Goal: Task Accomplishment & Management: Use online tool/utility

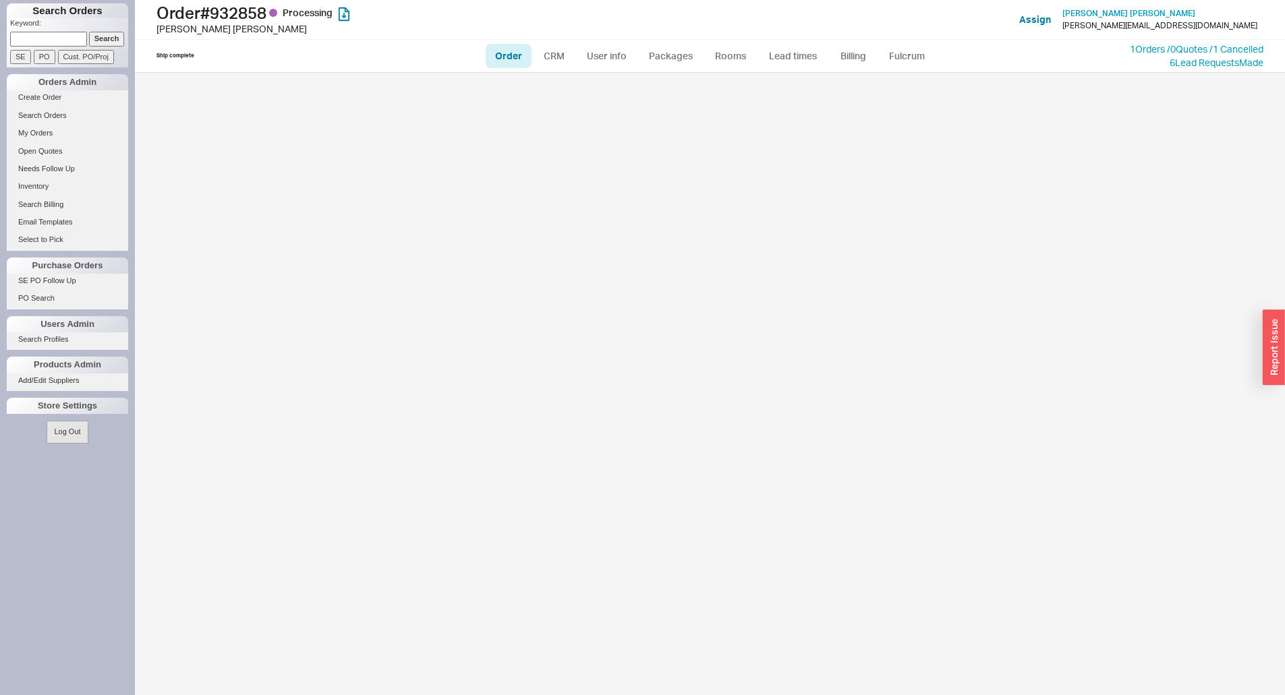
select select "LOW"
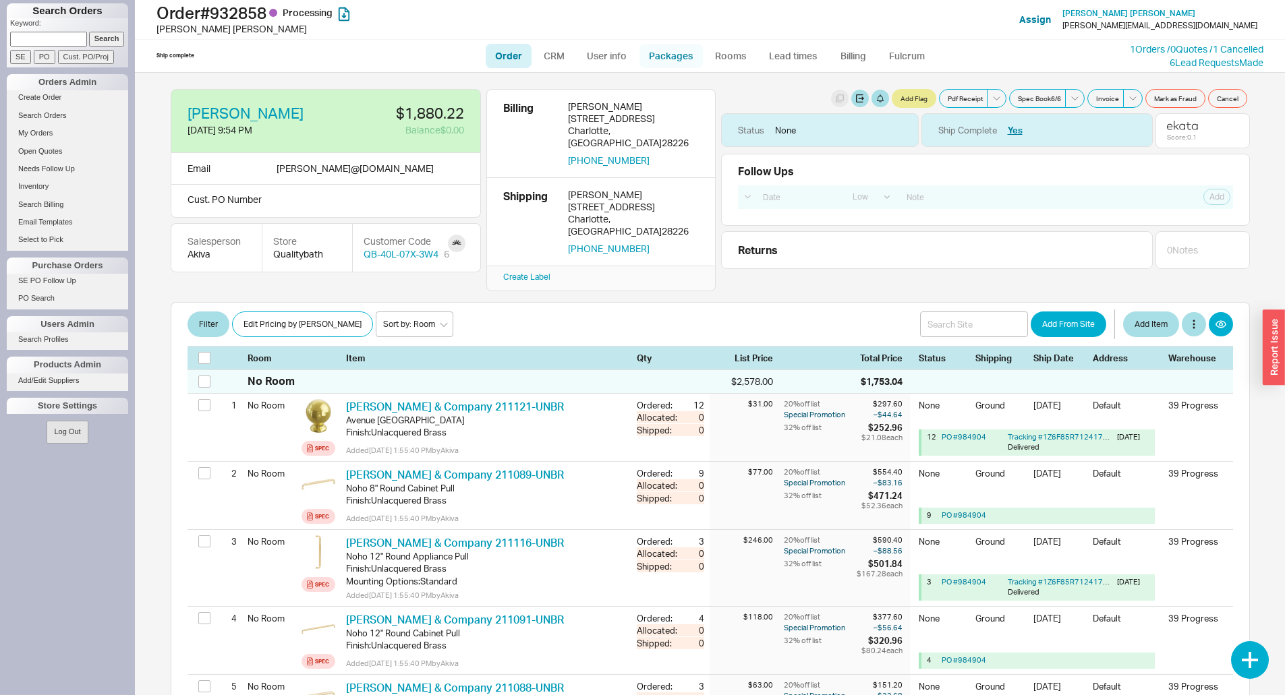
click at [666, 62] on link "Packages" at bounding box center [670, 56] width 63 height 24
select select "1"
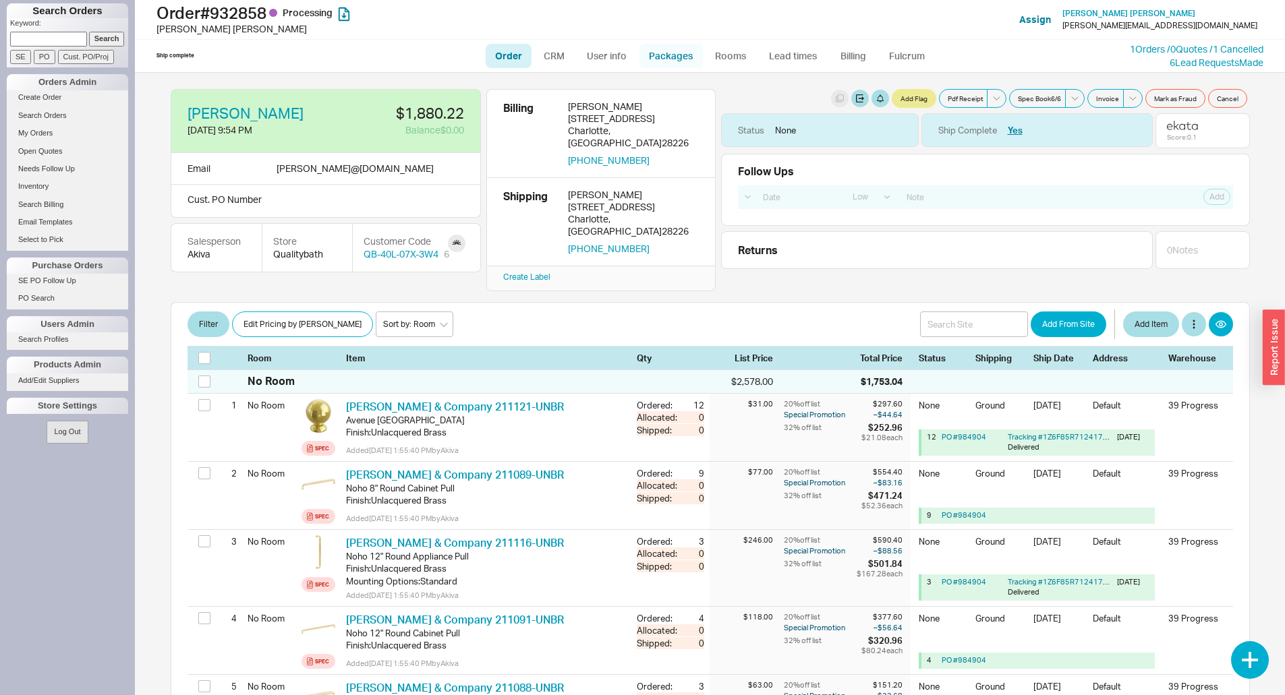
select select "1"
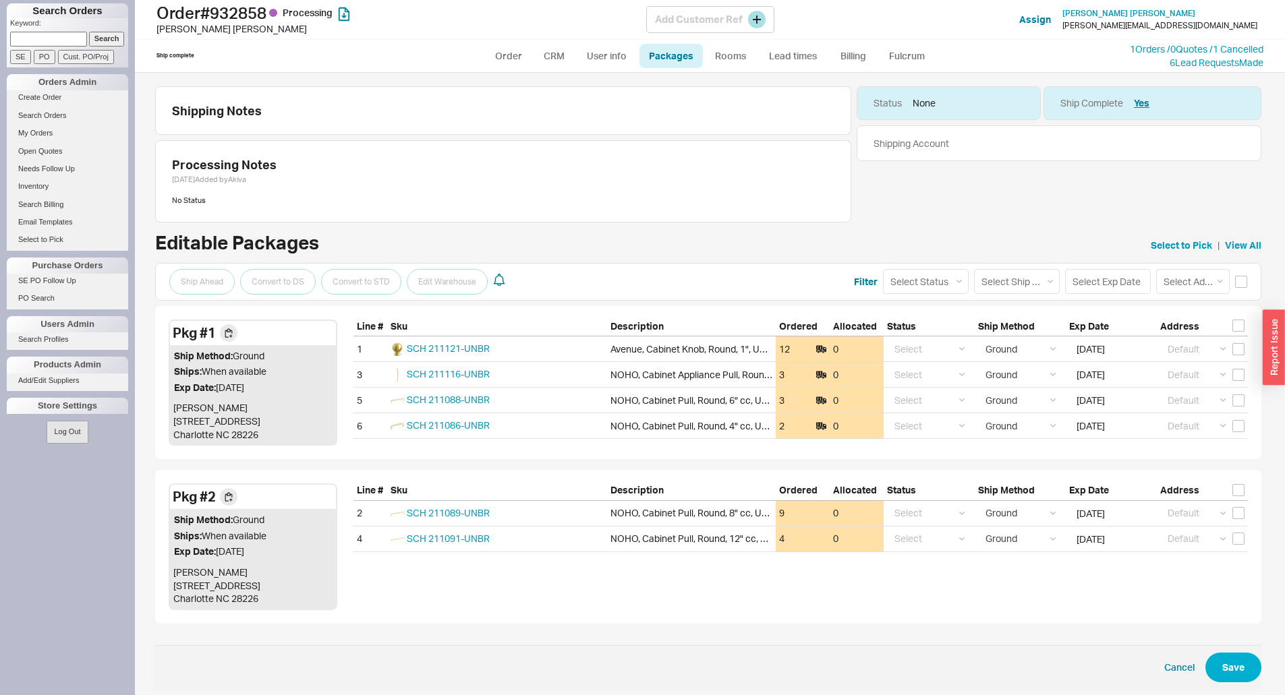
click at [247, 12] on h1 "Order # 932858 Processing" at bounding box center [401, 12] width 490 height 19
copy h1 "932858"
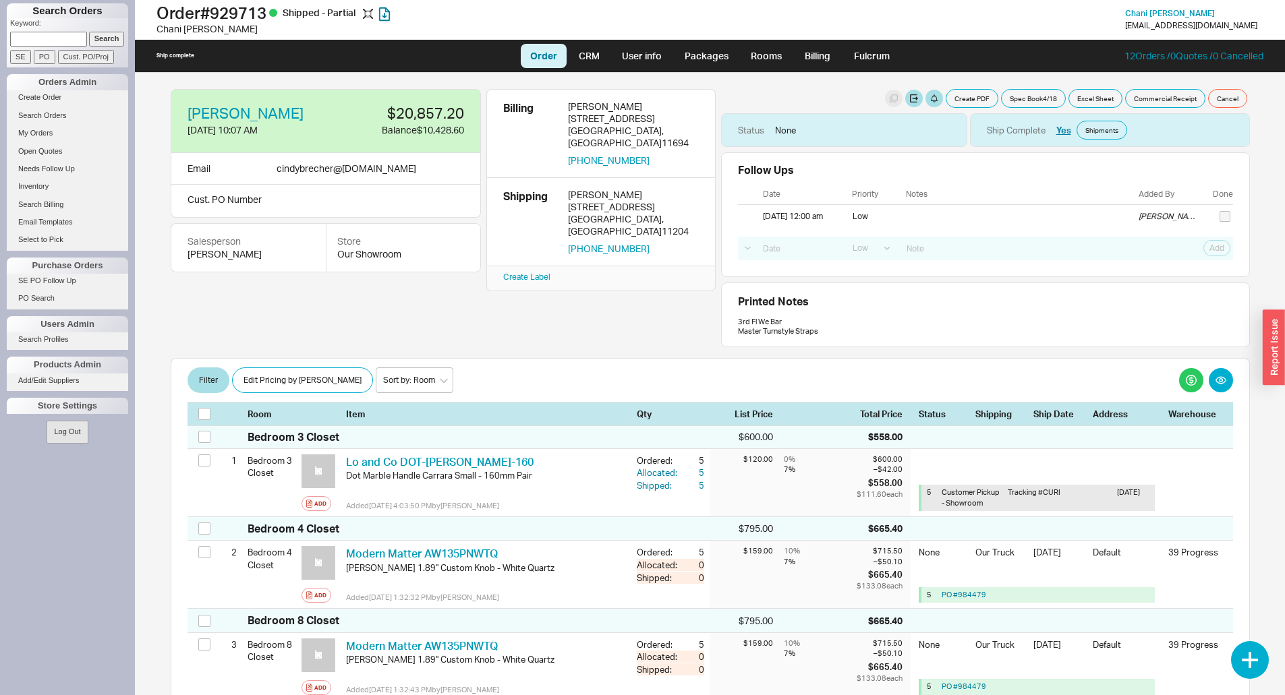
select select "LOW"
click at [697, 51] on link "Packages" at bounding box center [705, 56] width 63 height 24
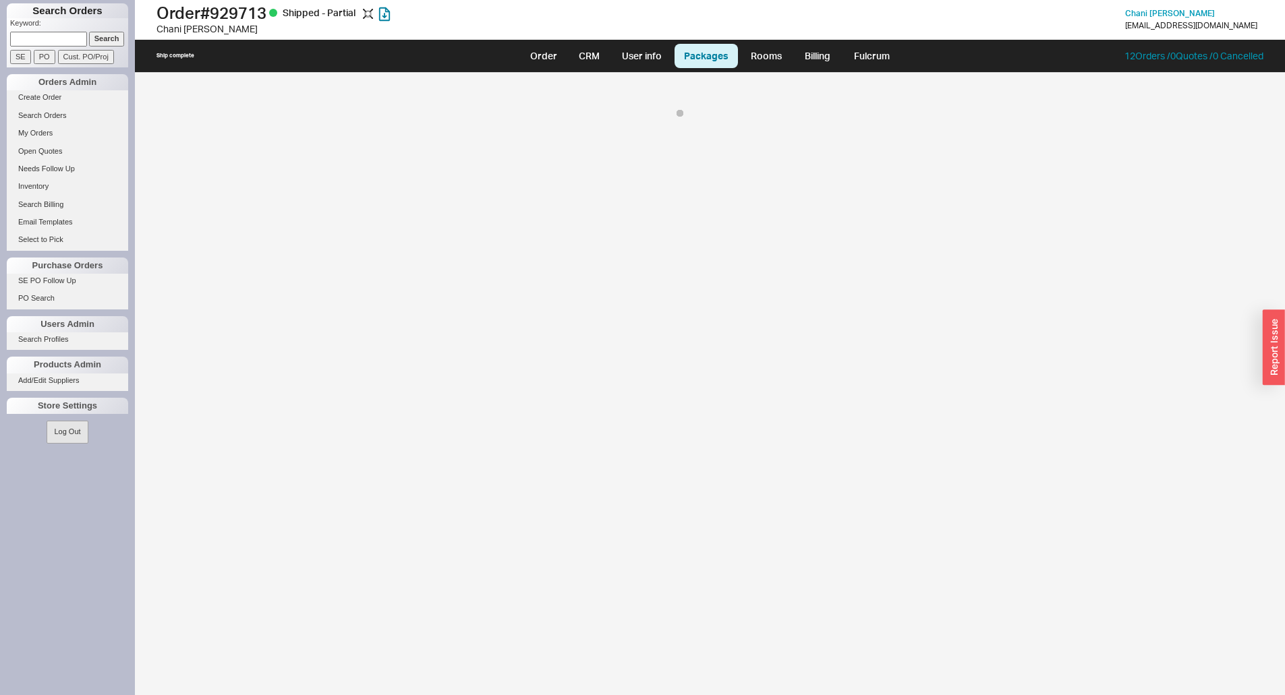
select select "8"
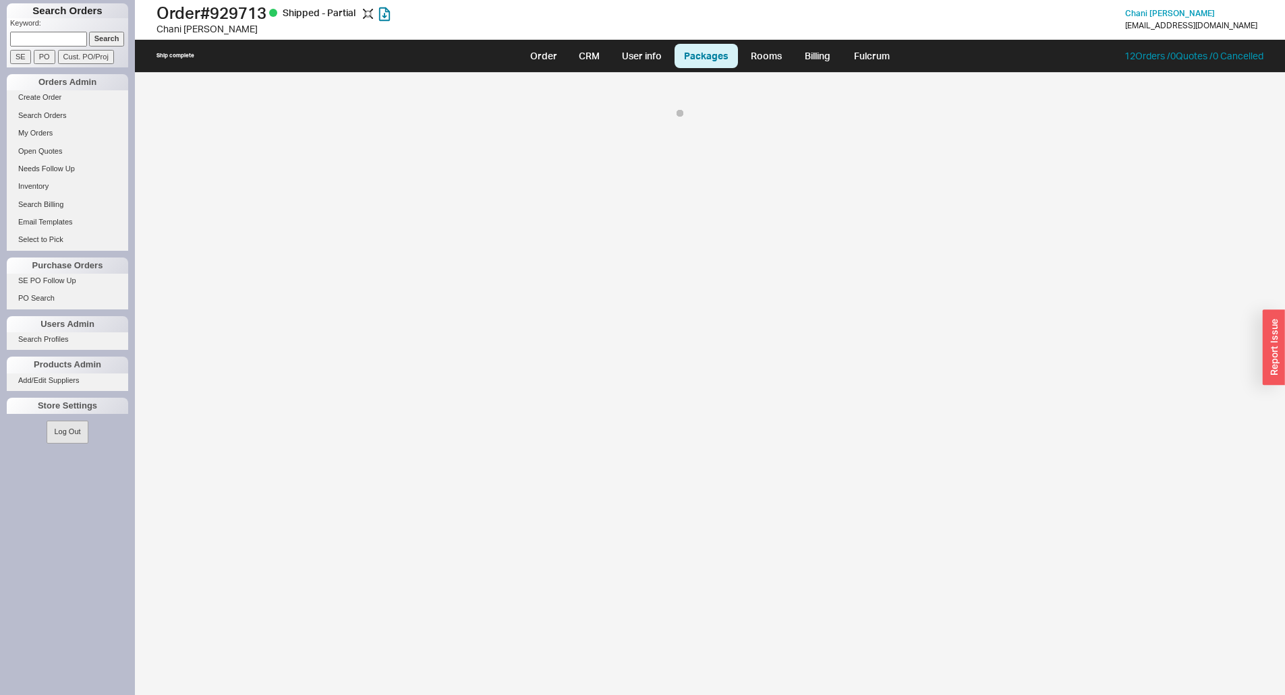
select select "8"
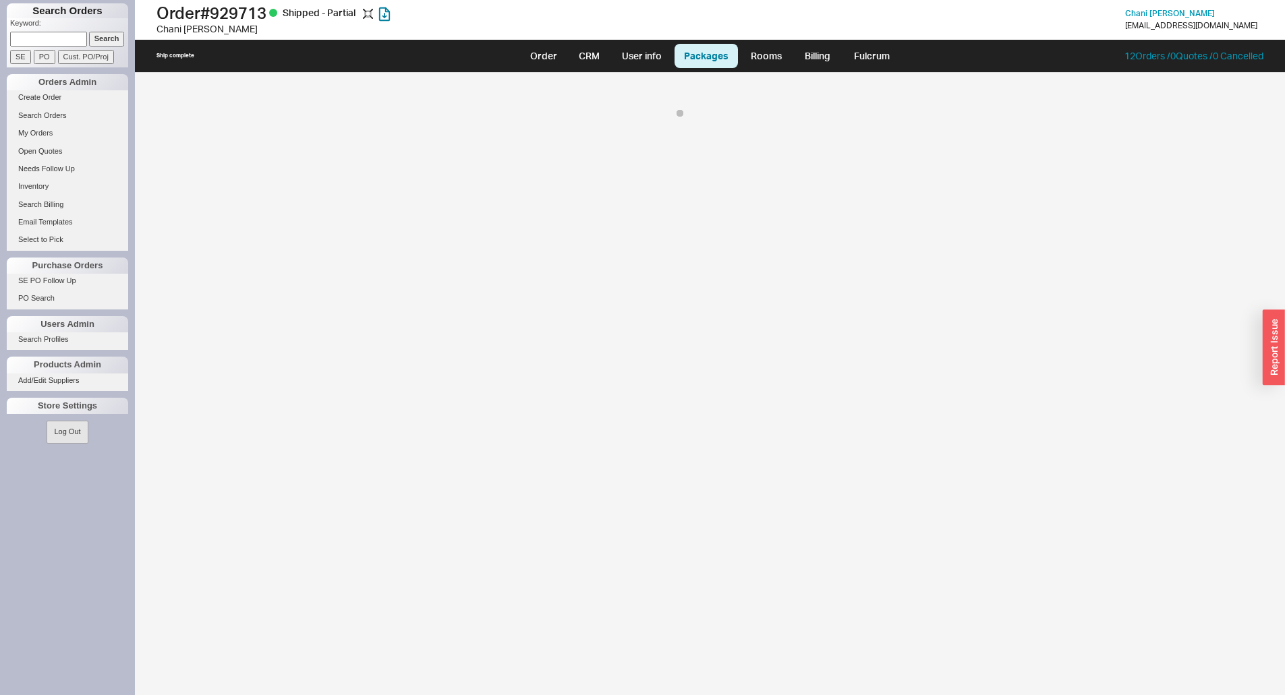
select select "8"
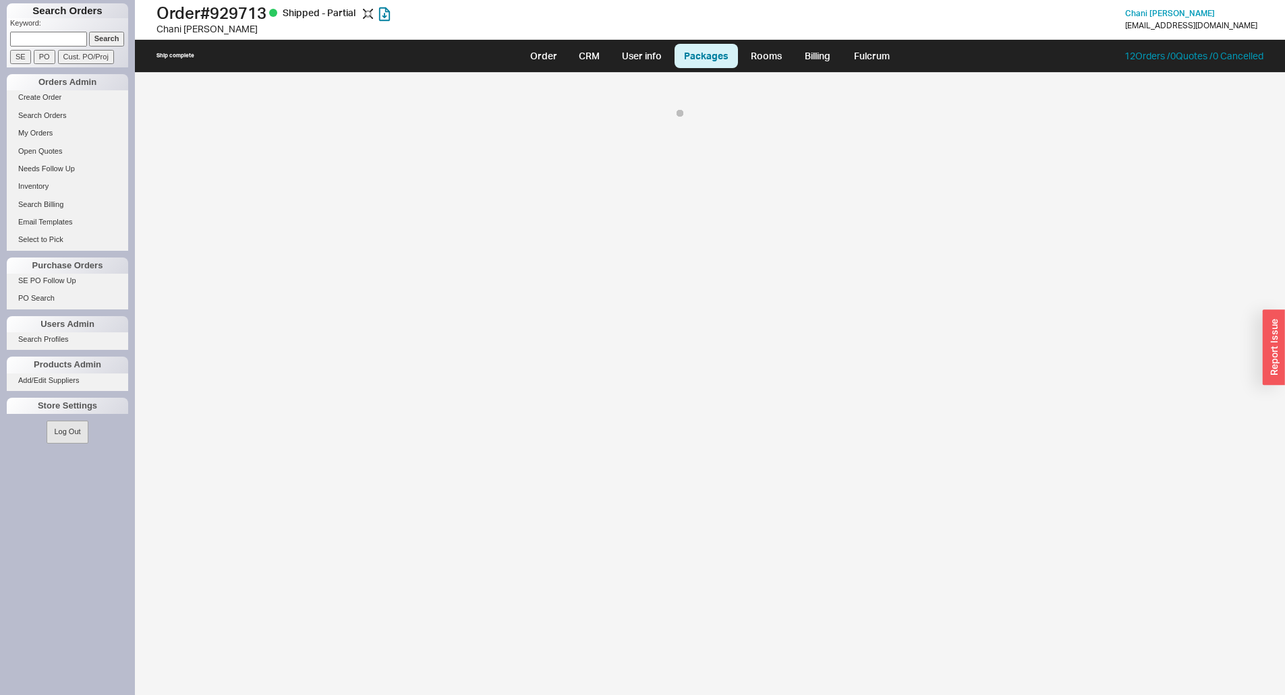
select select "8"
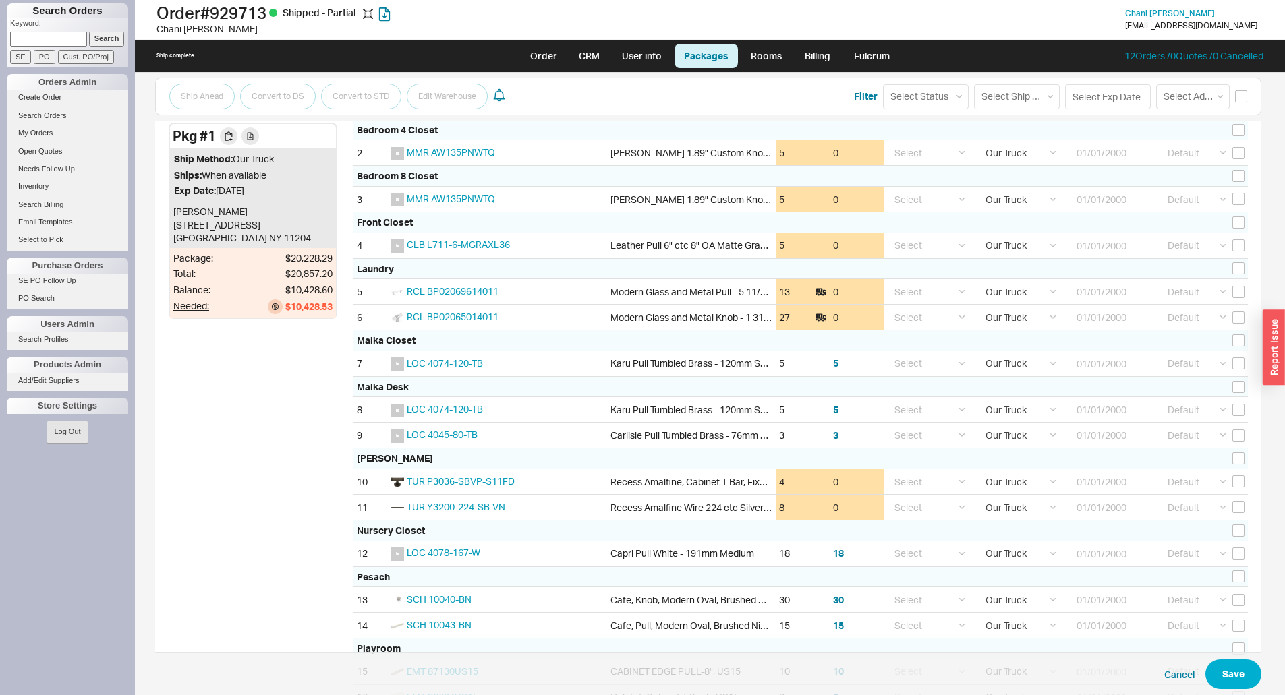
scroll to position [133, 0]
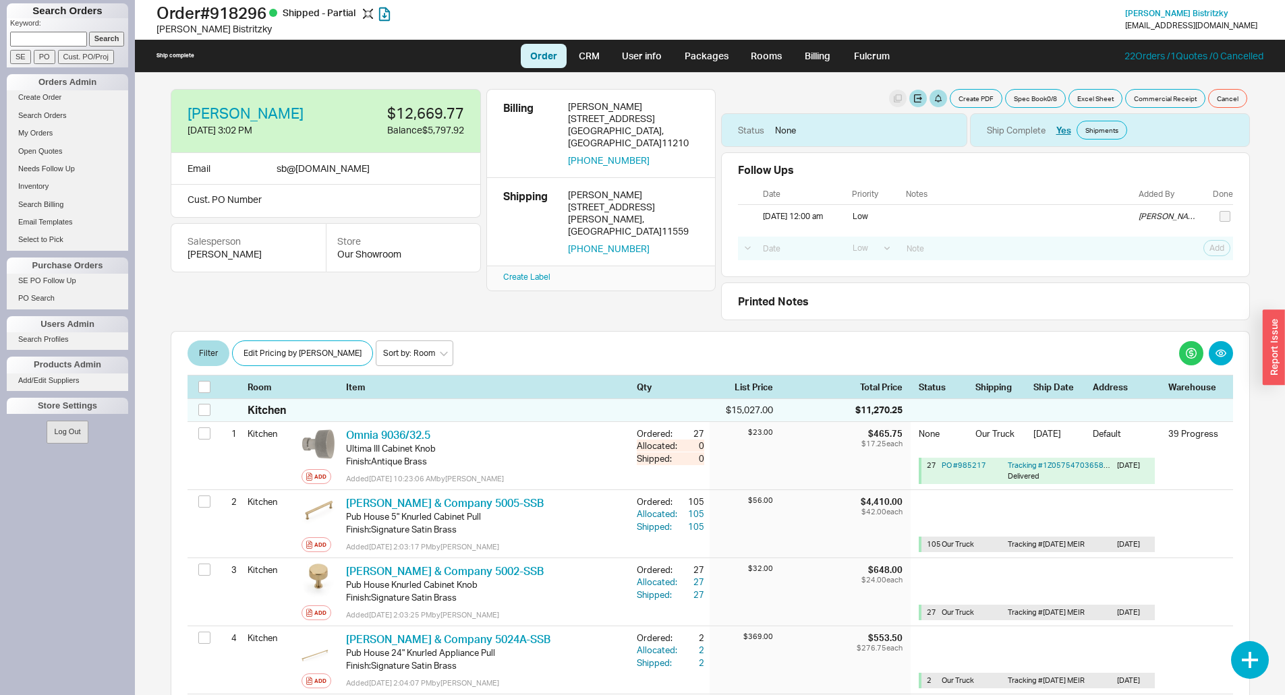
select select "LOW"
click at [682, 59] on link "Packages" at bounding box center [705, 56] width 63 height 24
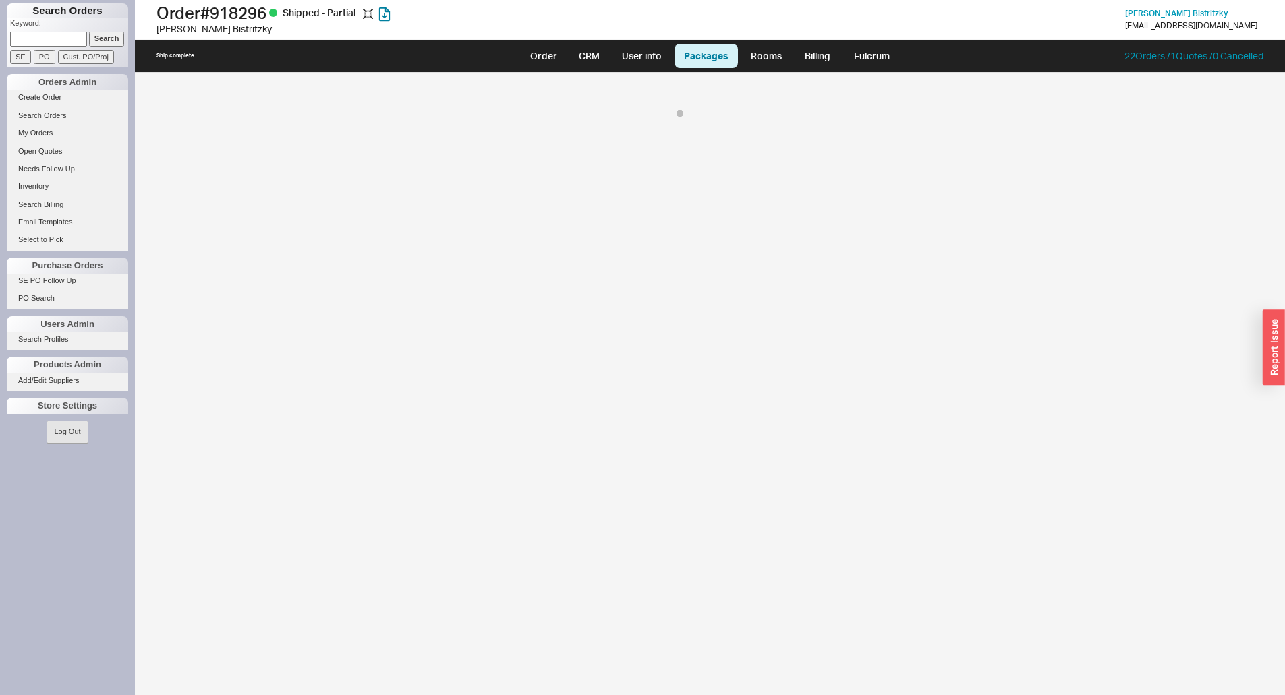
select select "8"
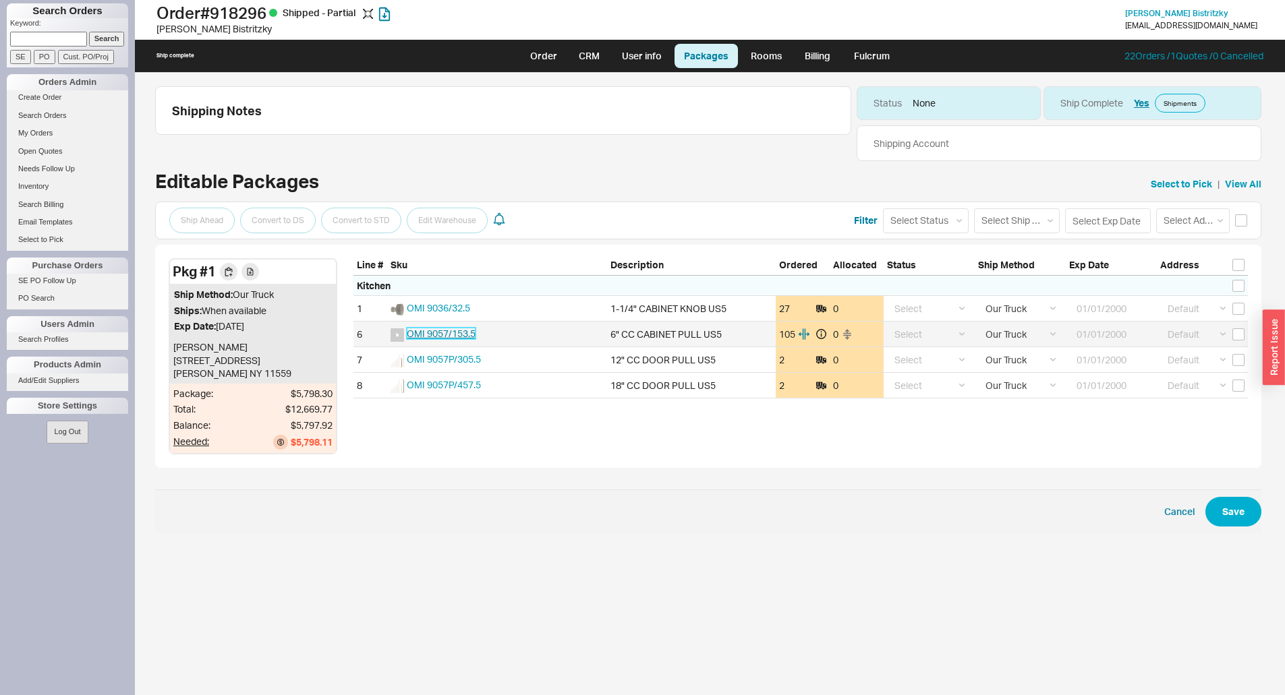
click at [459, 334] on span "OMI 9057/153.5" at bounding box center [441, 333] width 69 height 11
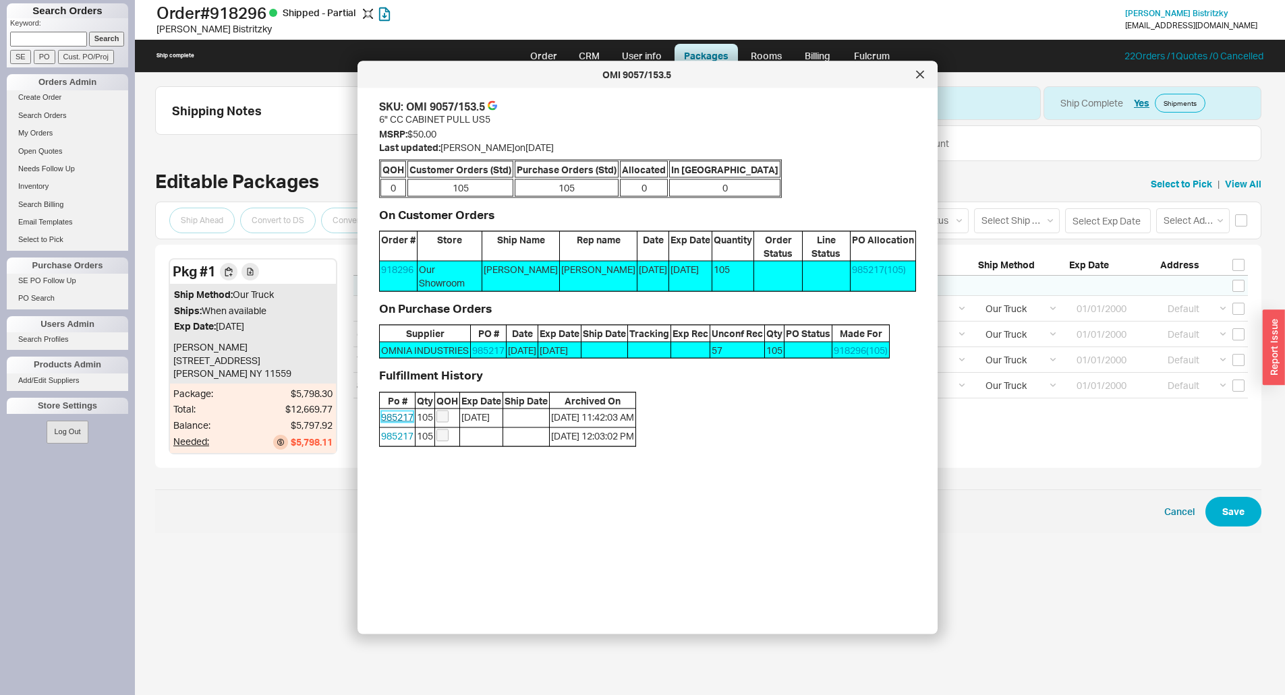
click at [405, 418] on link "985217" at bounding box center [397, 416] width 32 height 11
click at [916, 82] on div at bounding box center [920, 75] width 22 height 22
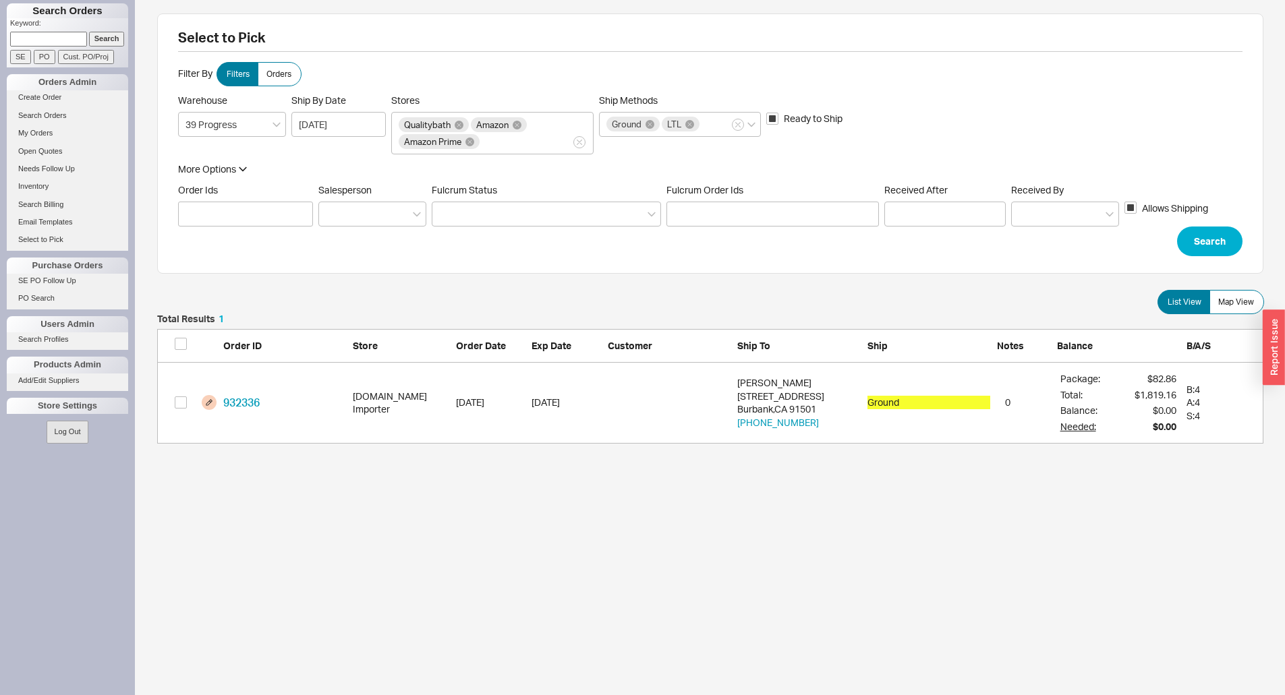
scroll to position [119, 1096]
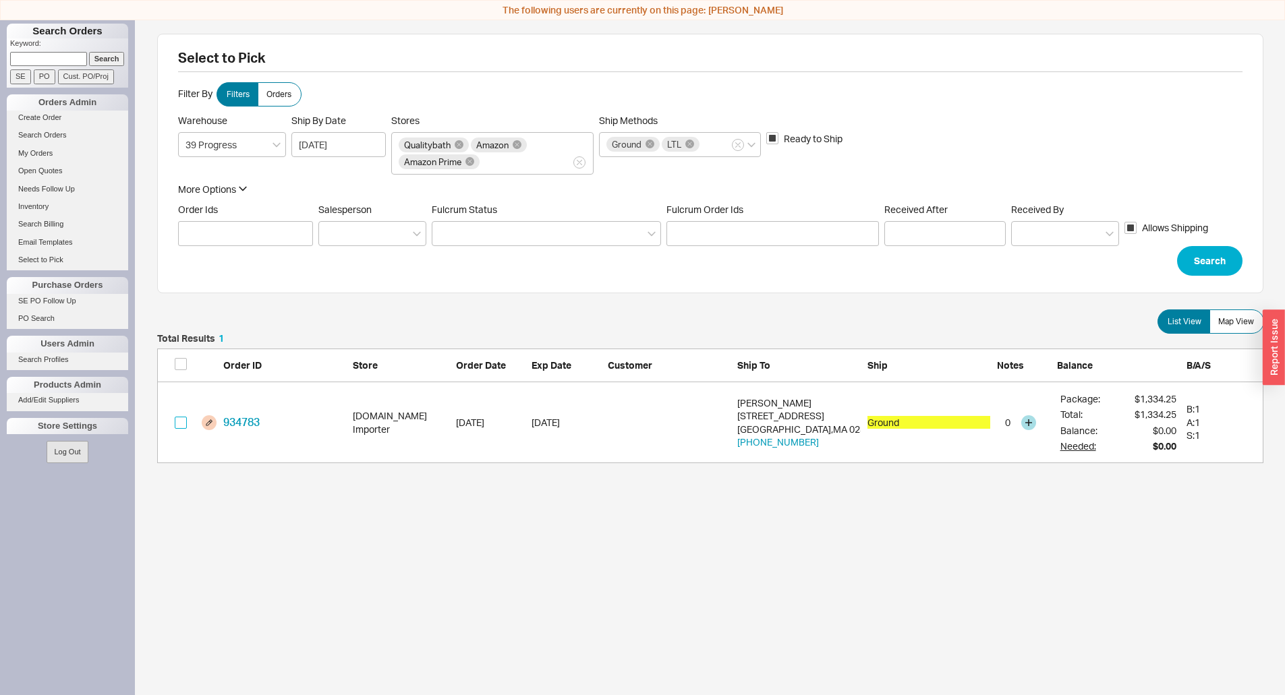
click at [183, 423] on input "grid" at bounding box center [181, 423] width 12 height 12
checkbox input "true"
click at [1227, 487] on button "Confirm" at bounding box center [1228, 486] width 70 height 30
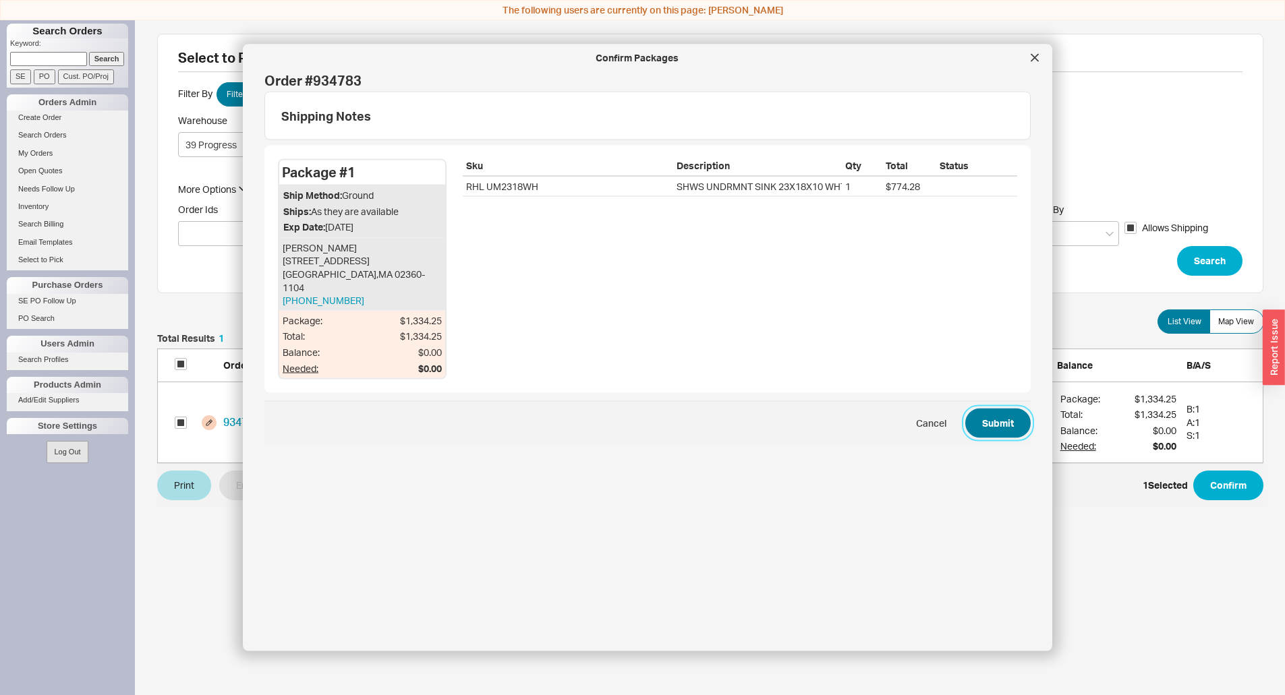
click at [991, 409] on button "Submit" at bounding box center [997, 424] width 65 height 30
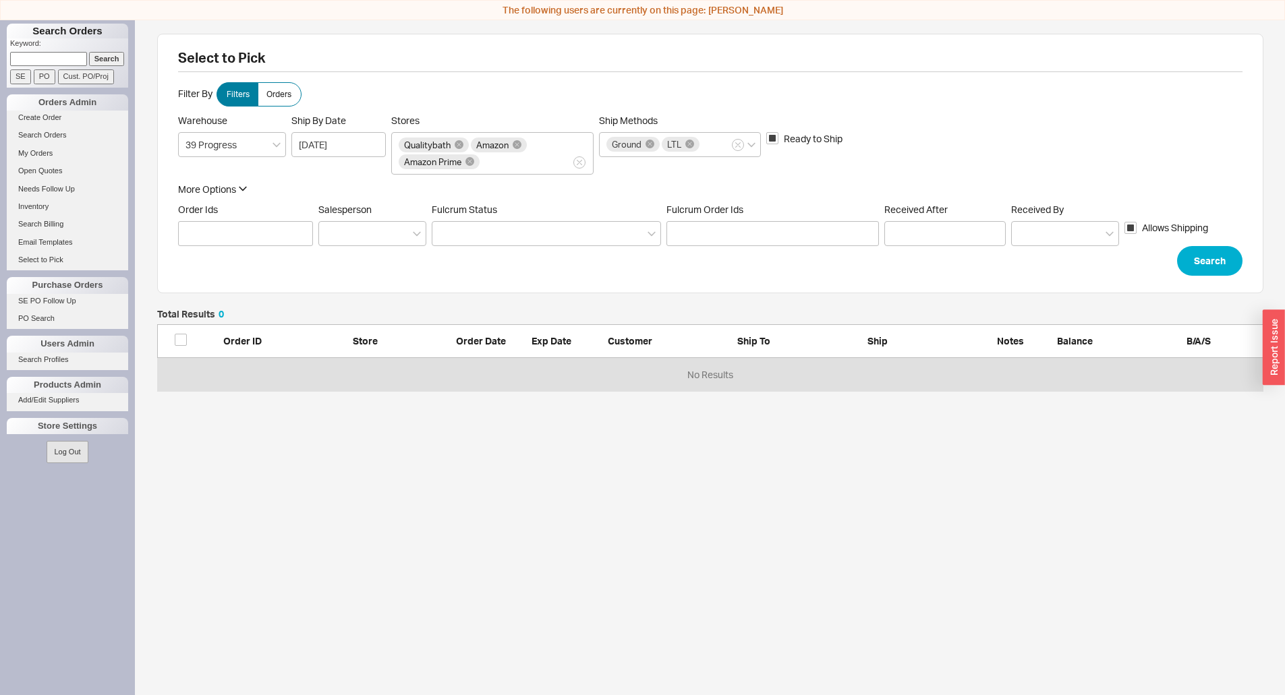
scroll to position [71, 1096]
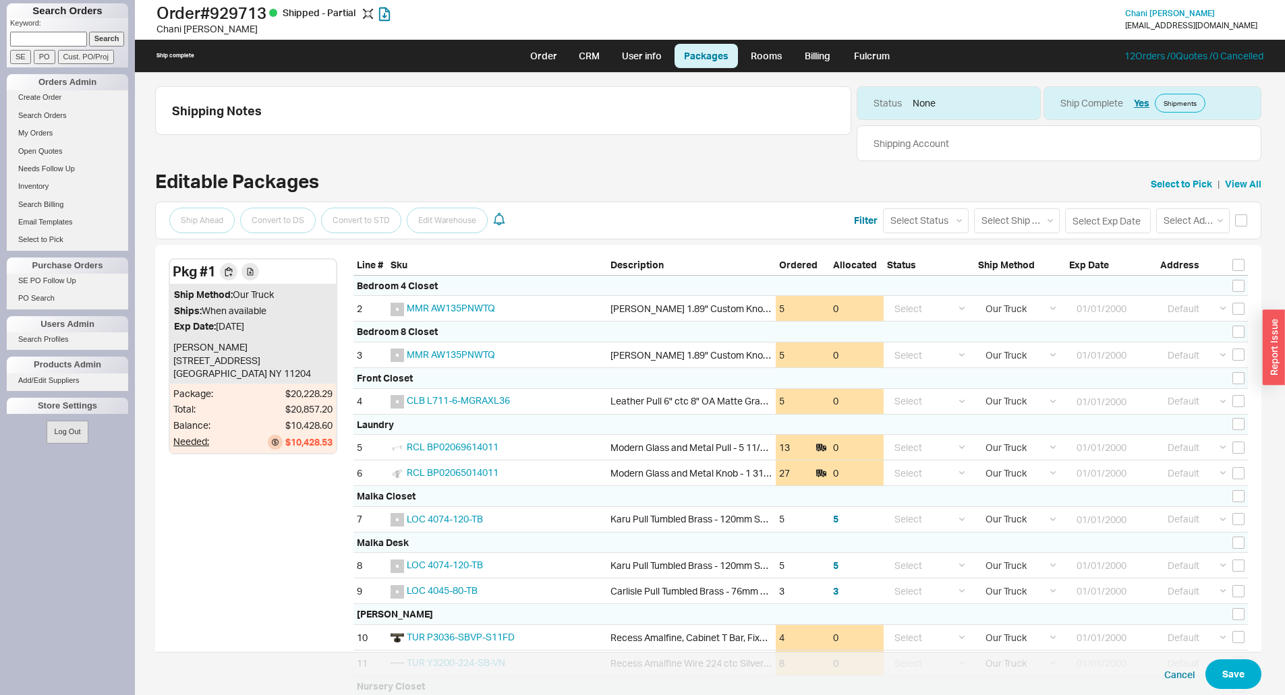
select select "8"
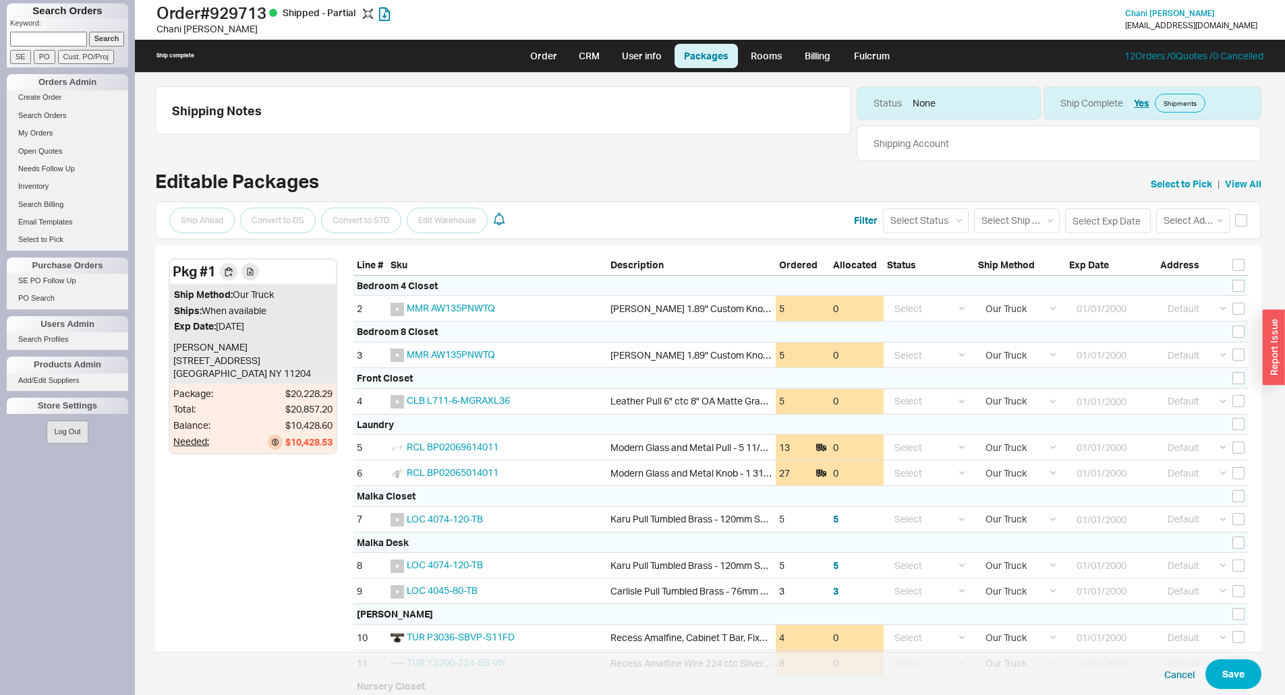
select select "8"
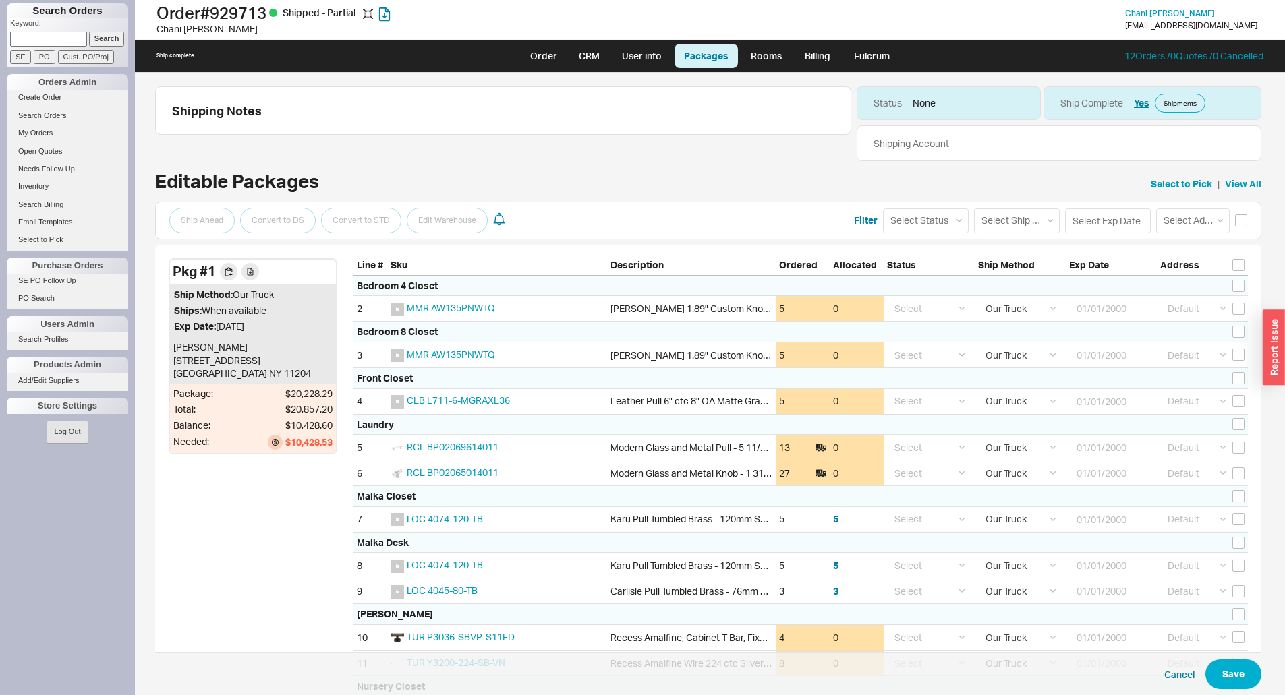
select select "8"
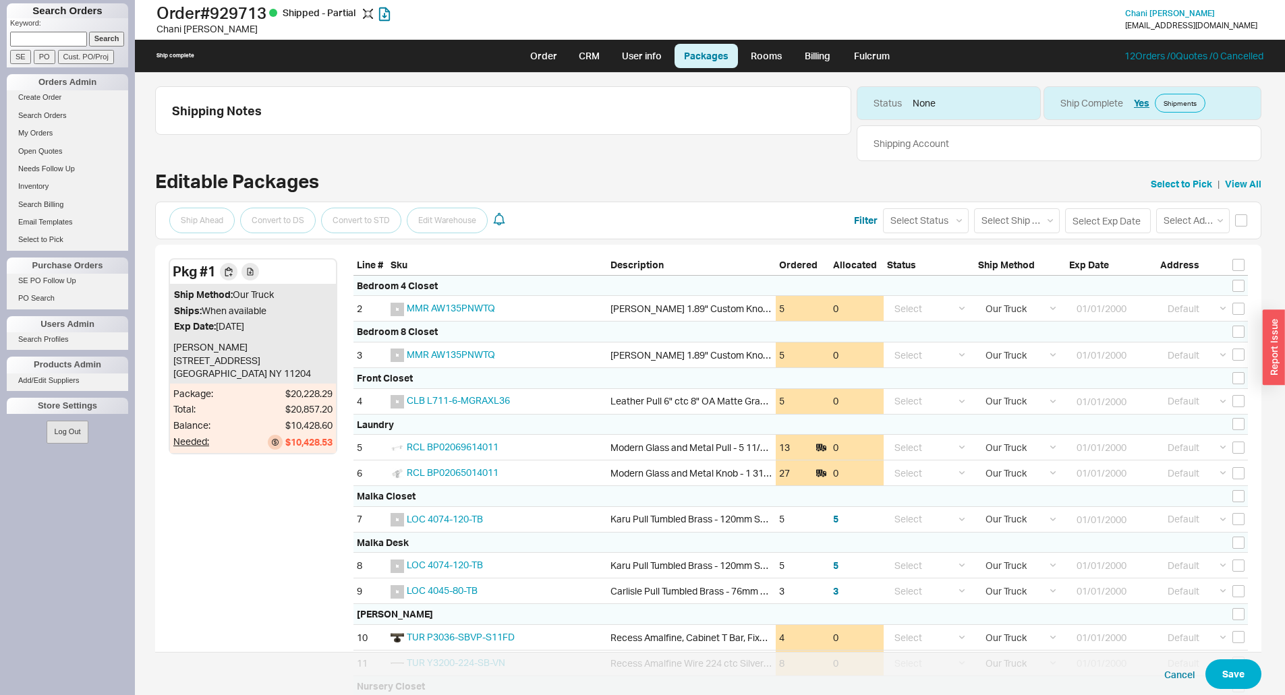
select select "8"
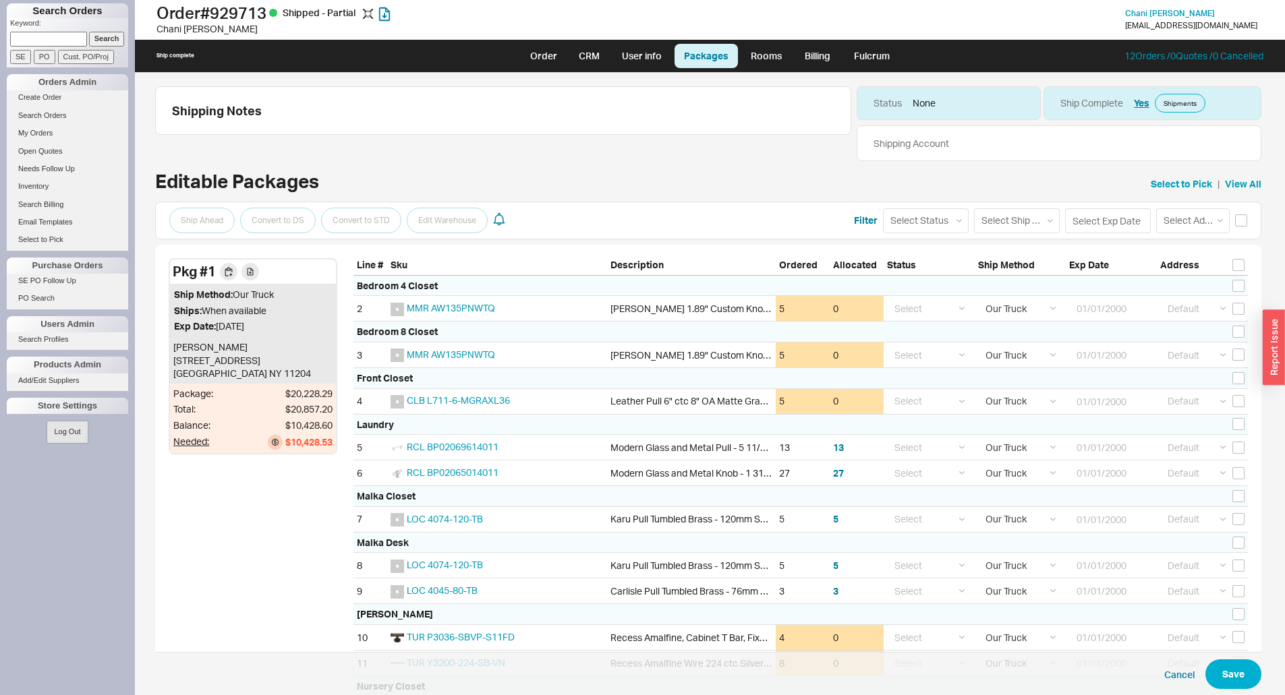
select select "8"
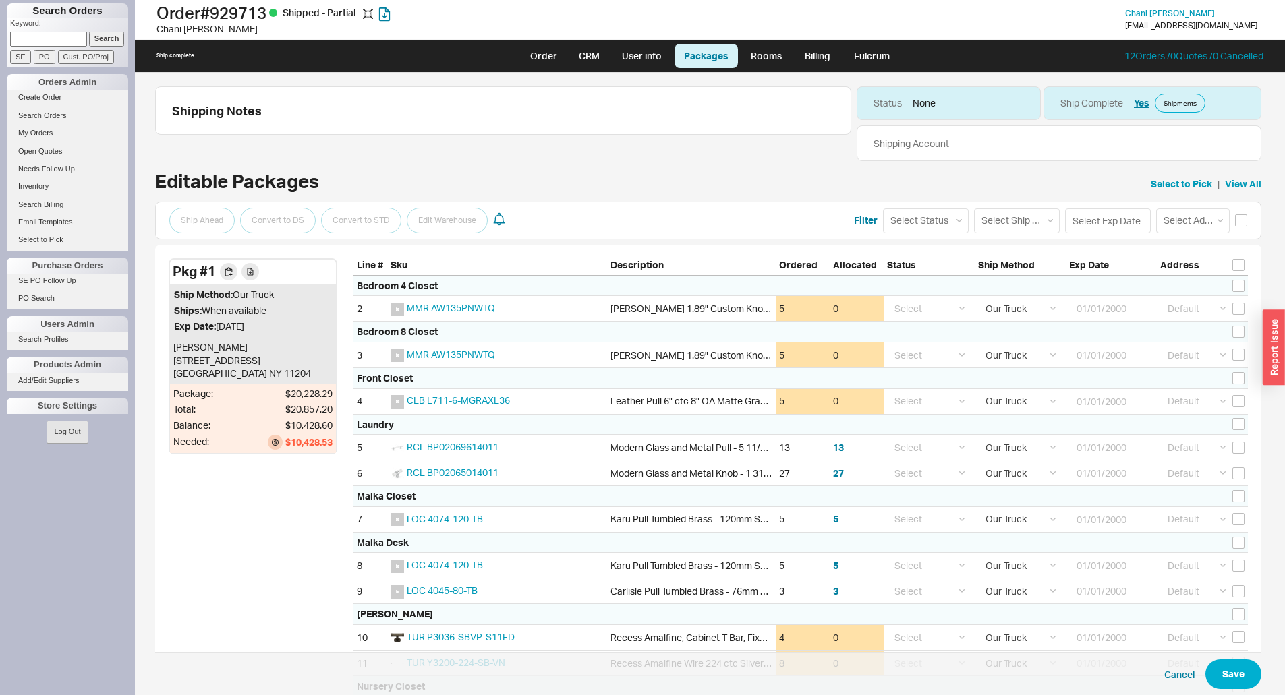
select select "8"
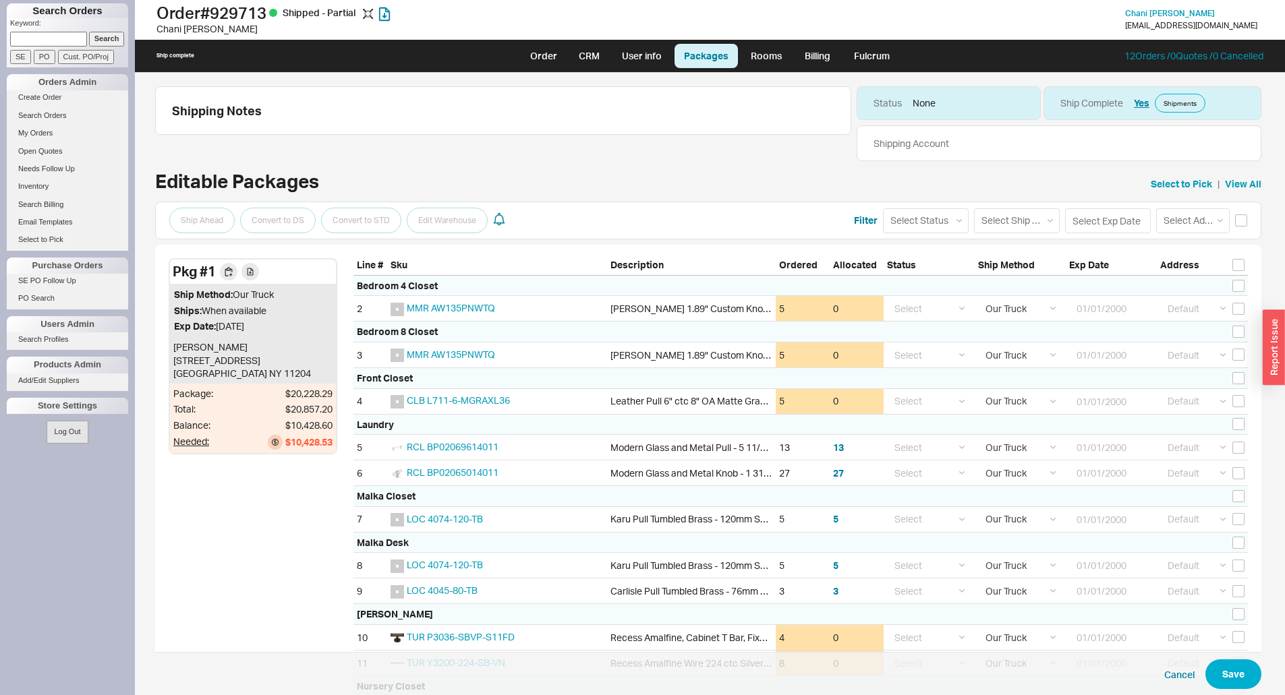
select select "8"
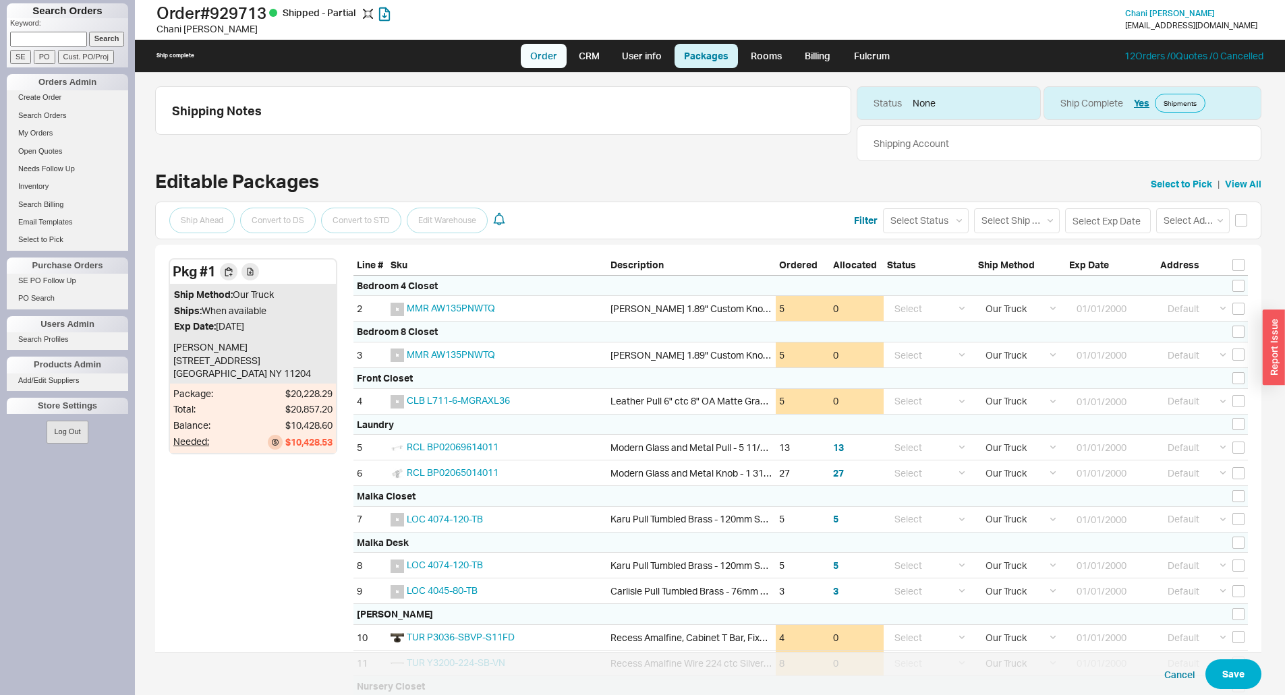
click at [552, 56] on link "Order" at bounding box center [544, 56] width 46 height 24
select select "LOW"
